Goal: Information Seeking & Learning: Learn about a topic

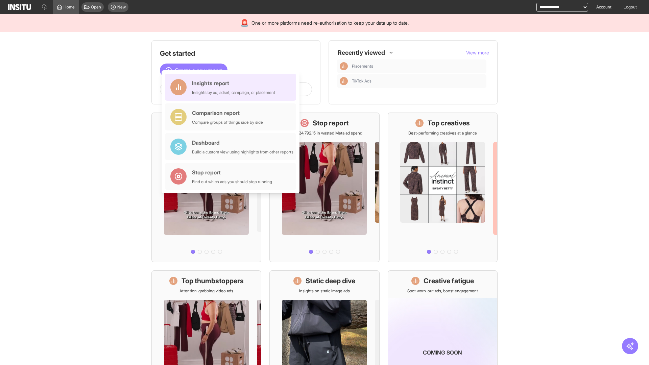
click at [232, 87] on div "Insights report Insights by ad, adset, campaign, or placement" at bounding box center [233, 87] width 83 height 16
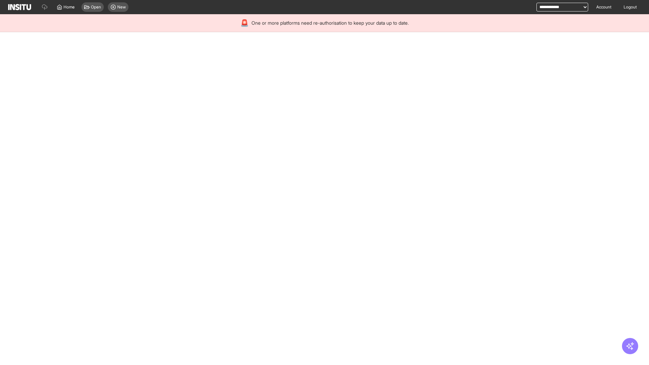
select select "**"
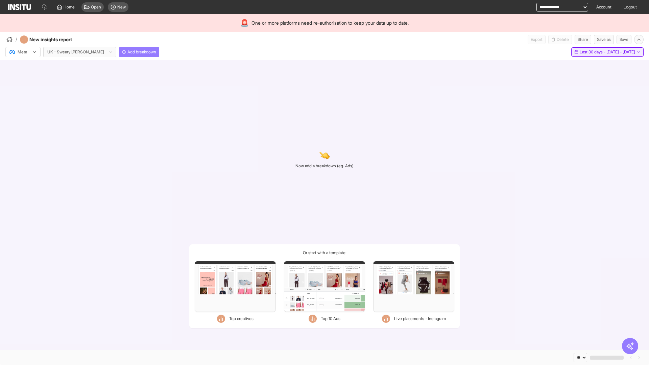
click at [593, 52] on span "Last 30 days - [DATE] - [DATE]" at bounding box center [607, 51] width 55 height 5
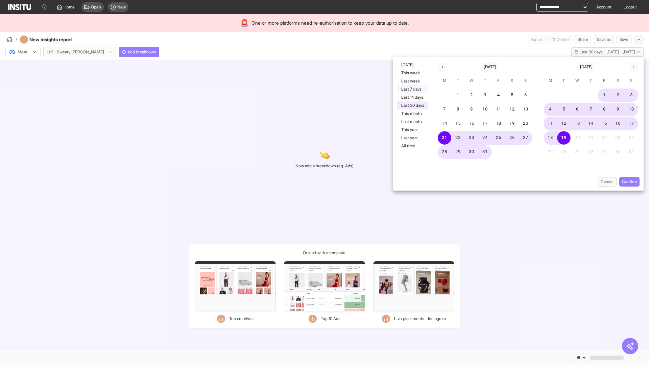
click at [412, 89] on button "Last 7 days" at bounding box center [412, 89] width 31 height 8
